Goal: Task Accomplishment & Management: Use online tool/utility

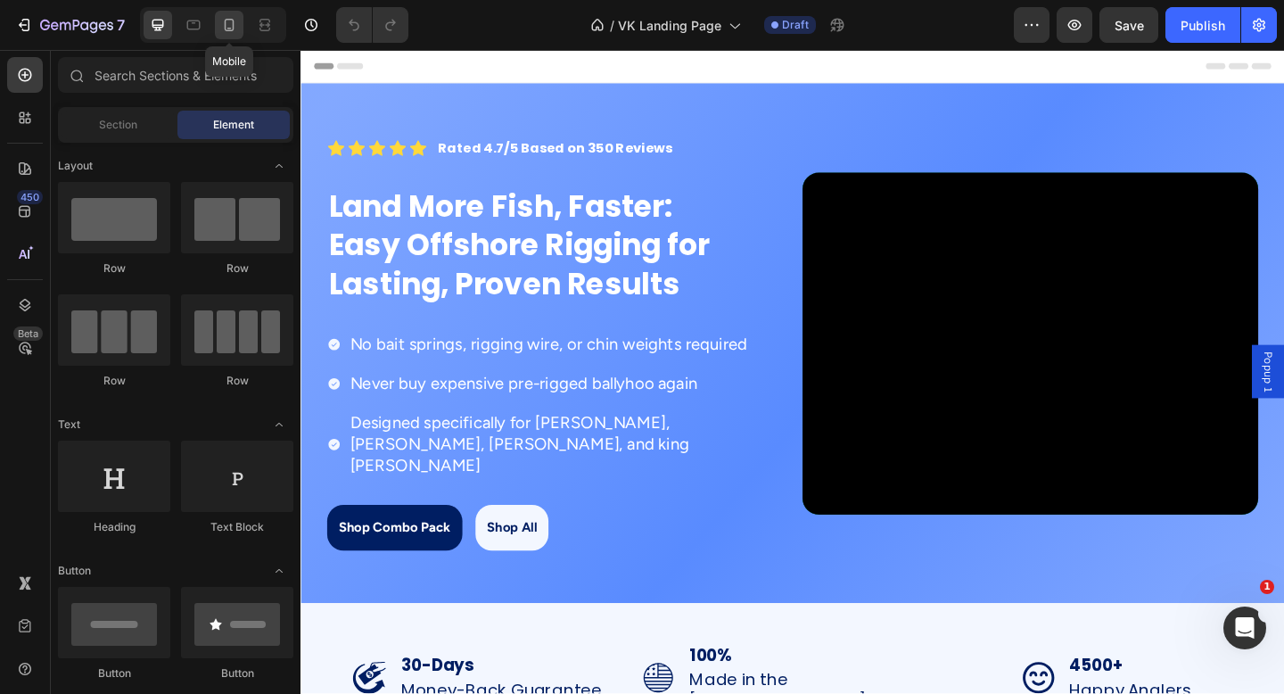
click at [234, 23] on icon at bounding box center [230, 25] width 10 height 12
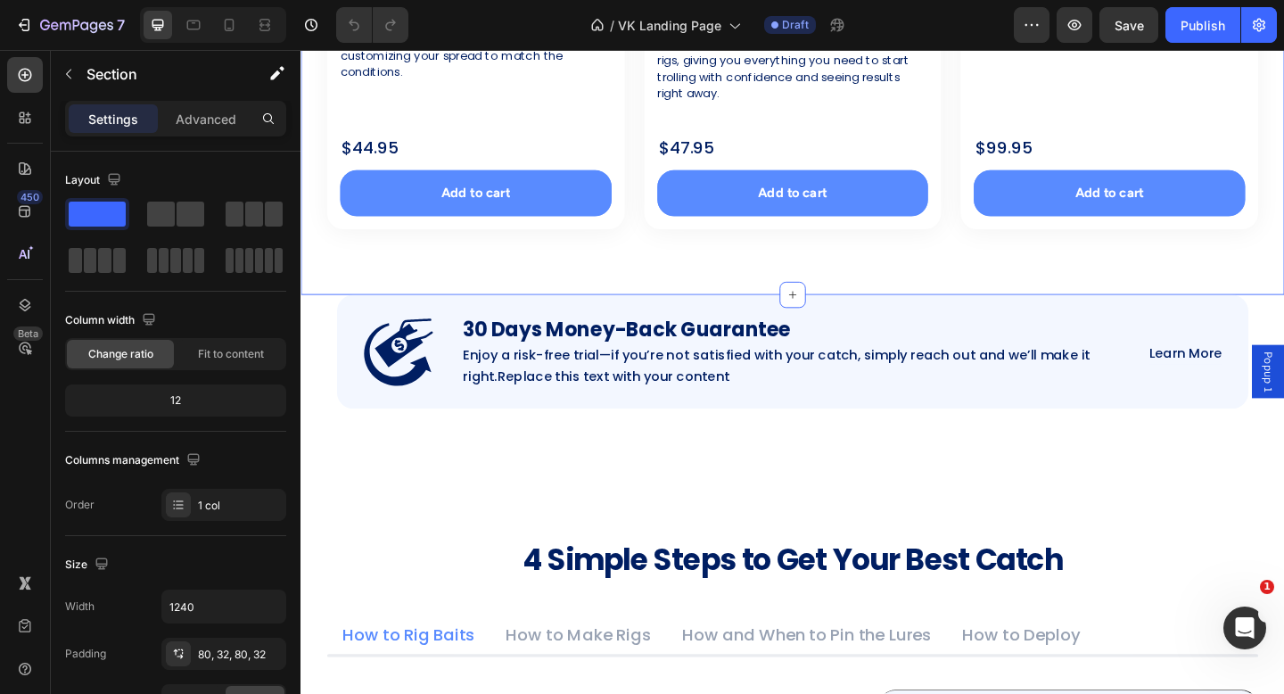
scroll to position [1461, 0]
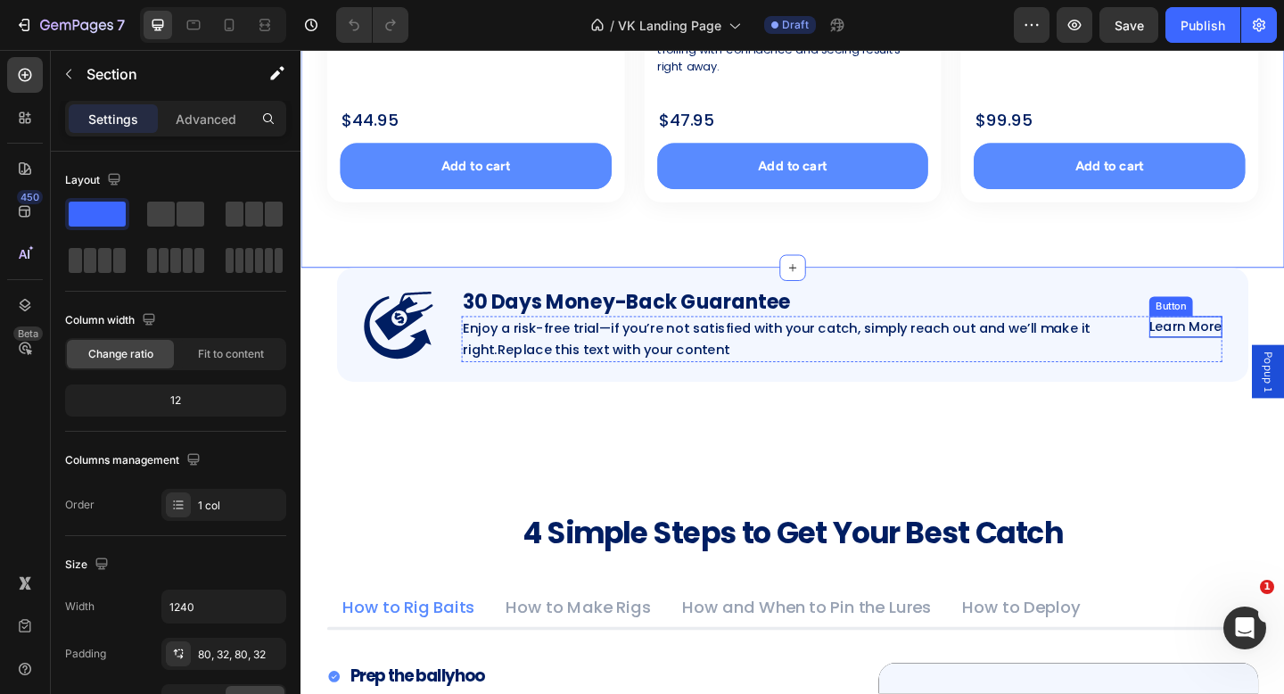
click at [1258, 352] on p "Learn More" at bounding box center [1262, 351] width 79 height 23
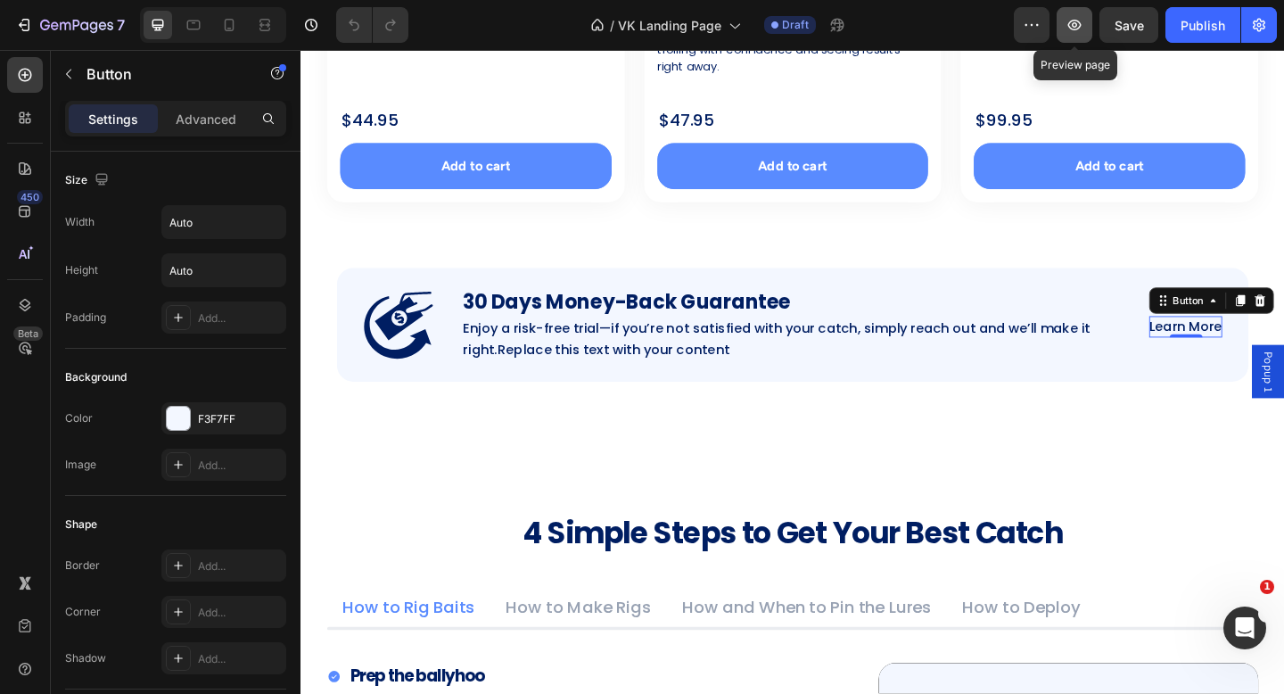
click at [1074, 23] on icon "button" at bounding box center [1074, 24] width 5 height 5
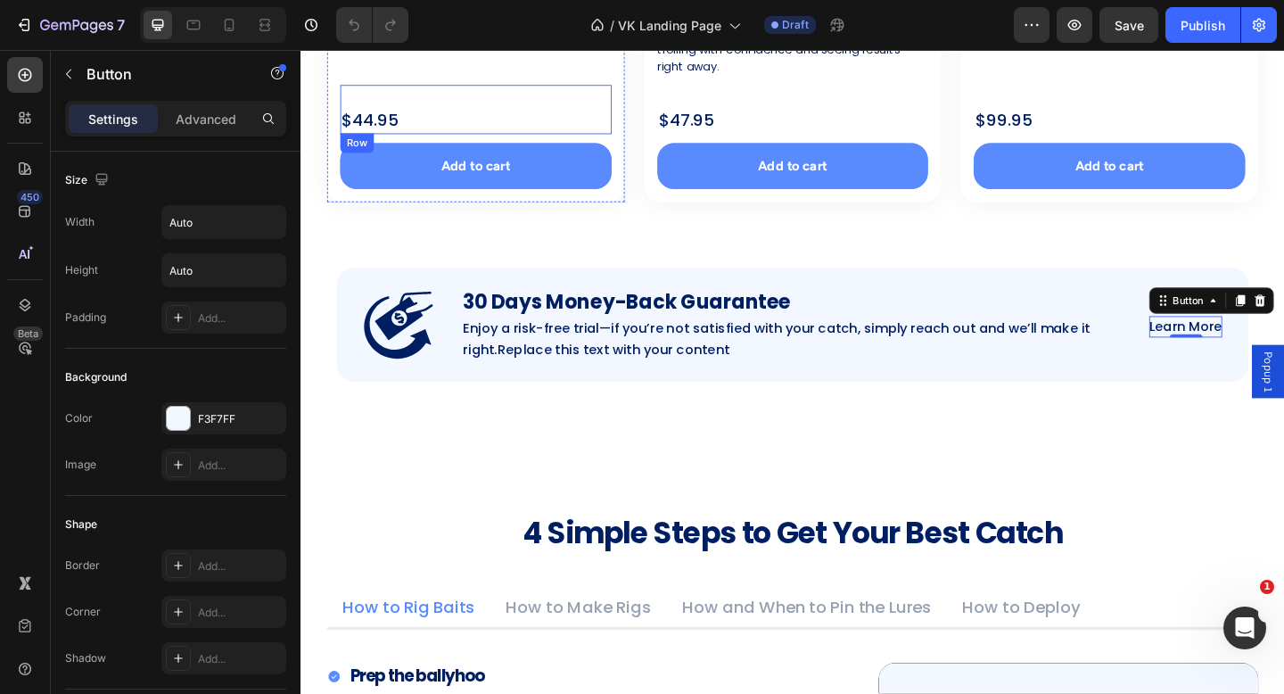
scroll to position [1448, 0]
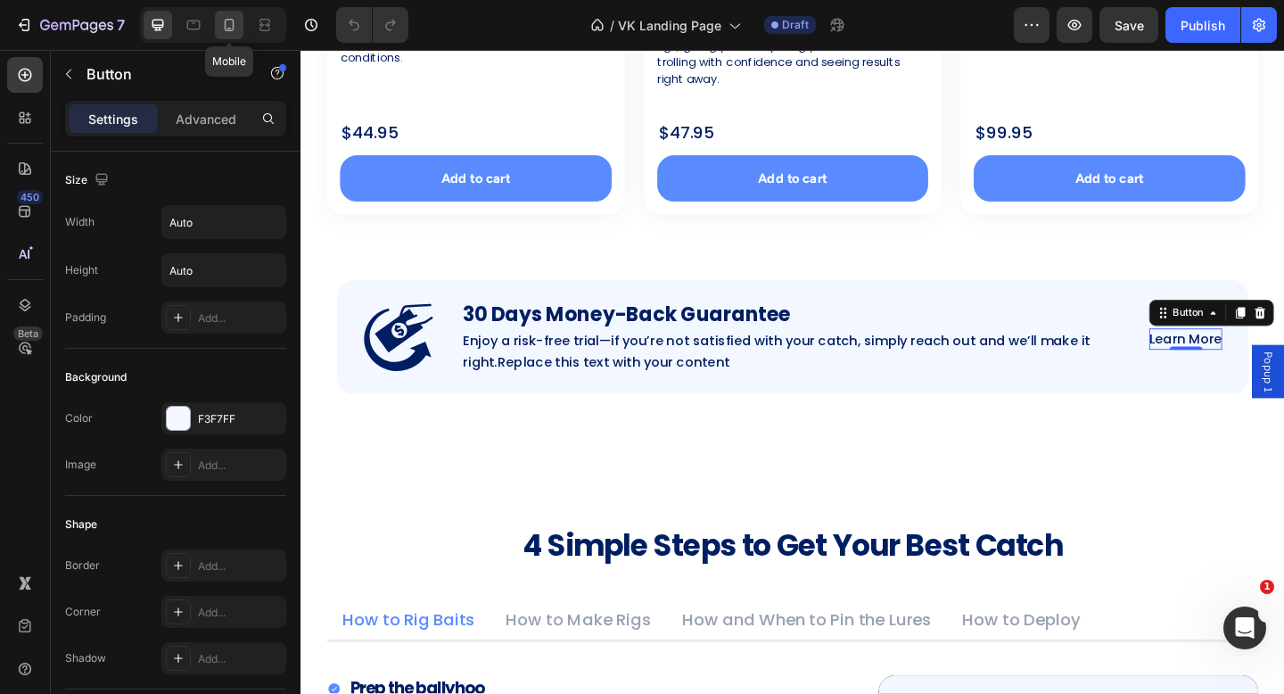
click at [234, 26] on icon at bounding box center [229, 25] width 18 height 18
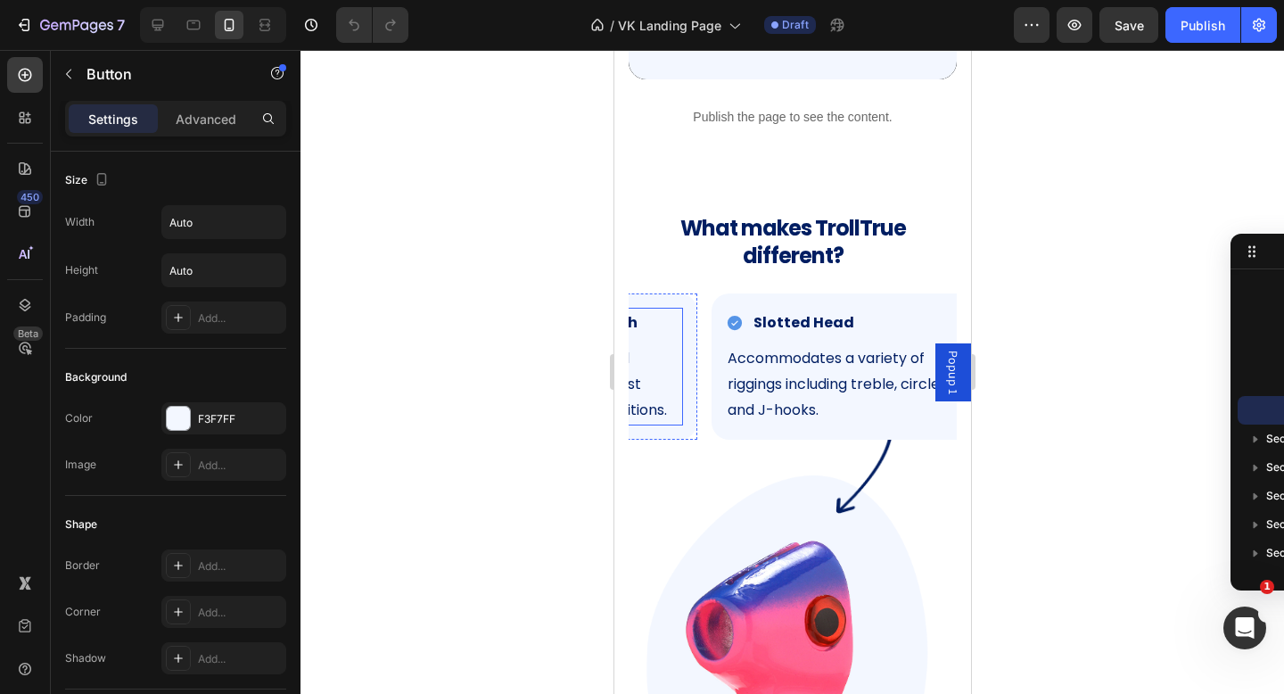
scroll to position [0, 221]
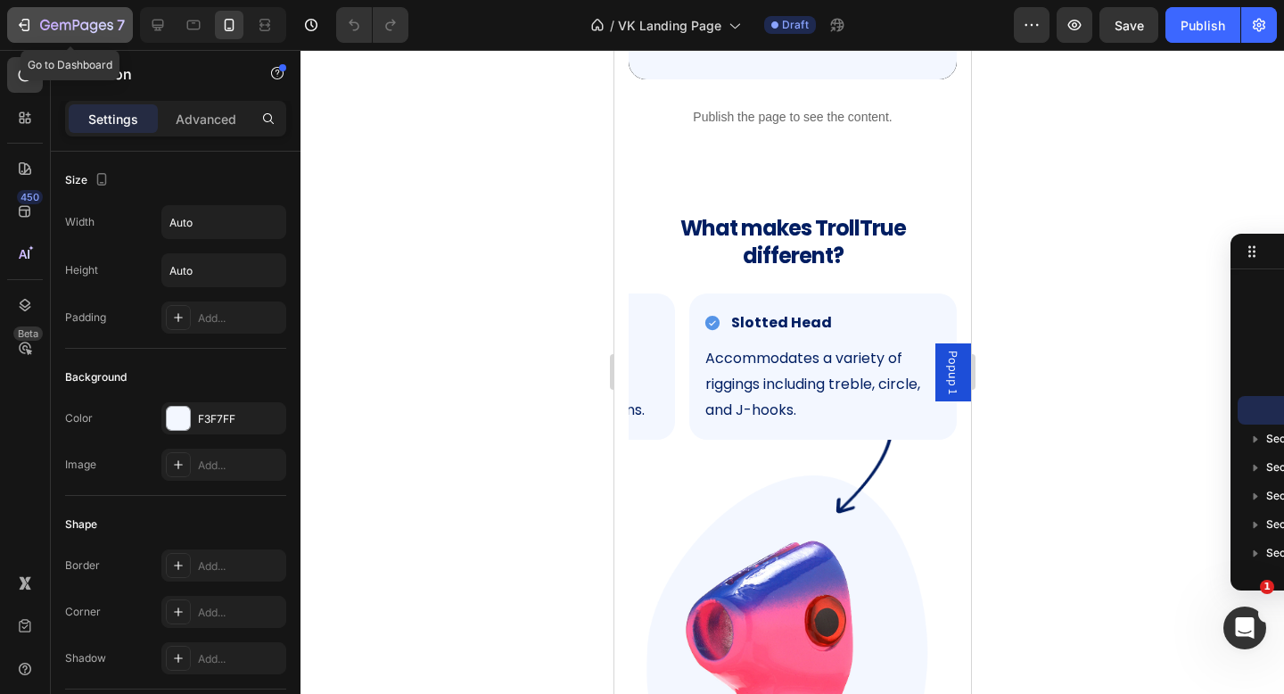
click at [26, 20] on icon "button" at bounding box center [26, 25] width 8 height 12
